Goal: Find specific page/section: Find specific page/section

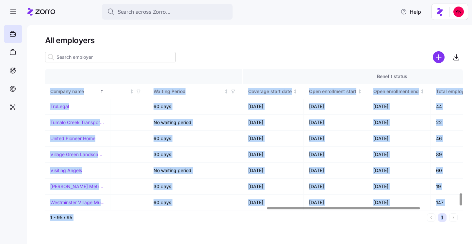
scroll to position [1409, 710]
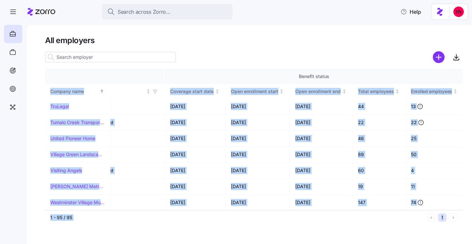
drag, startPoint x: 47, startPoint y: 87, endPoint x: 441, endPoint y: 271, distance: 435.6
click at [441, 240] on html "Search across Zorro... Help All employers Company details Benefit status Compan…" at bounding box center [236, 120] width 472 height 240
copy div "Company name [PERSON_NAME] partner Enrollment team(s) Producer agency Producer …"
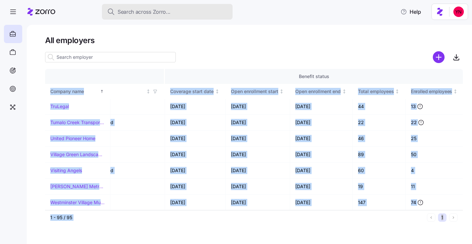
click at [203, 11] on div "Search across Zorro..." at bounding box center [167, 12] width 120 height 8
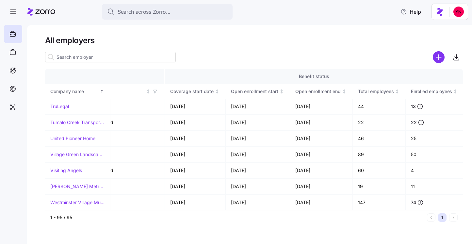
click at [81, 58] on input at bounding box center [110, 57] width 131 height 10
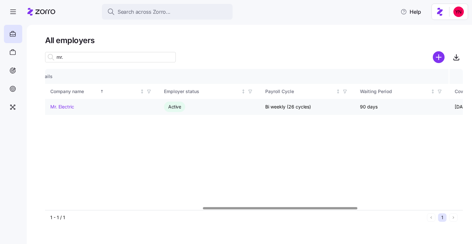
scroll to position [0, 286]
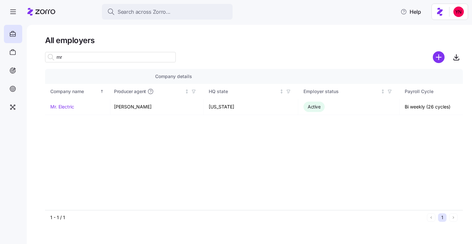
type input "m"
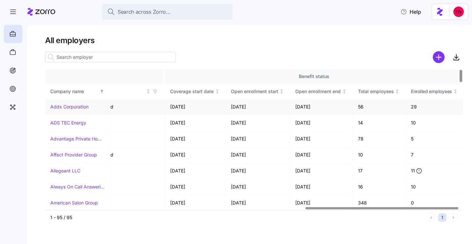
scroll to position [0, 709]
click at [189, 72] on th "Benefit status" at bounding box center [315, 76] width 298 height 15
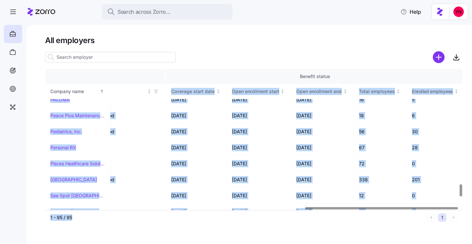
scroll to position [1409, 709]
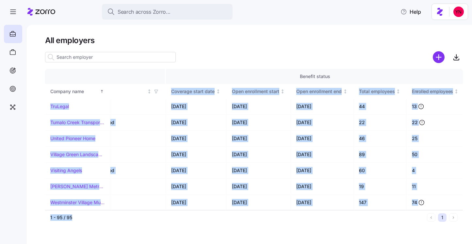
drag, startPoint x: 183, startPoint y: 86, endPoint x: 203, endPoint y: 271, distance: 186.3
click at [203, 240] on html "Search across Zorro... Help All employers Company details Benefit status Compan…" at bounding box center [236, 120] width 472 height 240
copy div "Coverage start date Open enrollment start Open enrollment end Total employees E…"
